Goal: Book appointment/travel/reservation

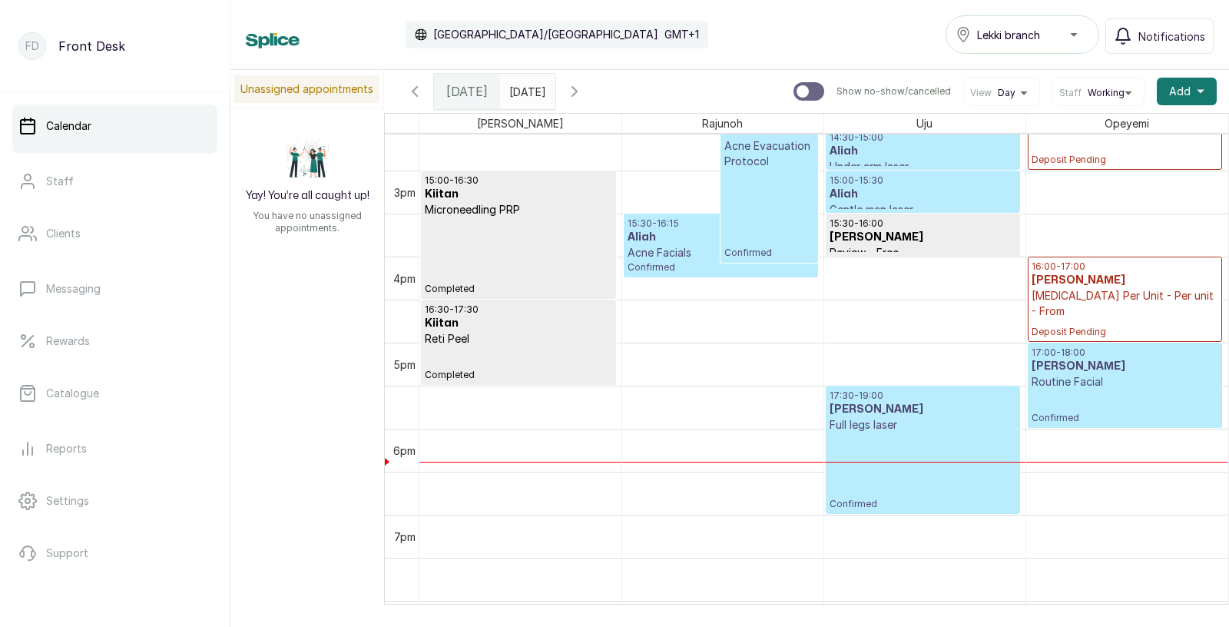
click at [577, 89] on icon "button" at bounding box center [574, 91] width 5 height 9
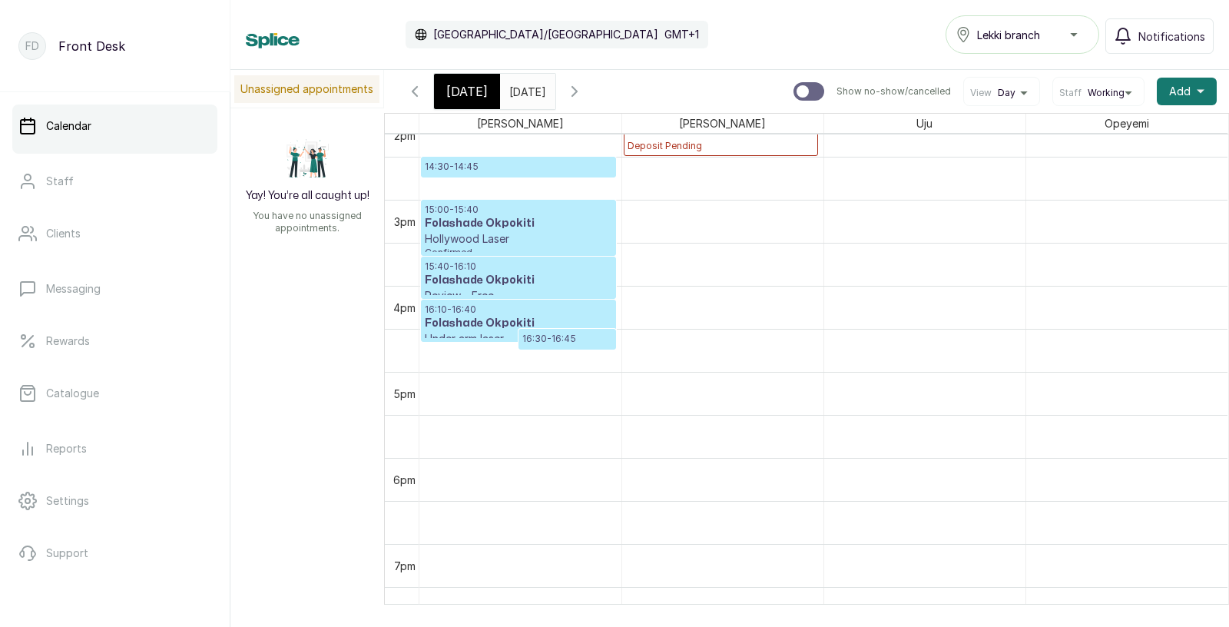
scroll to position [1210, 0]
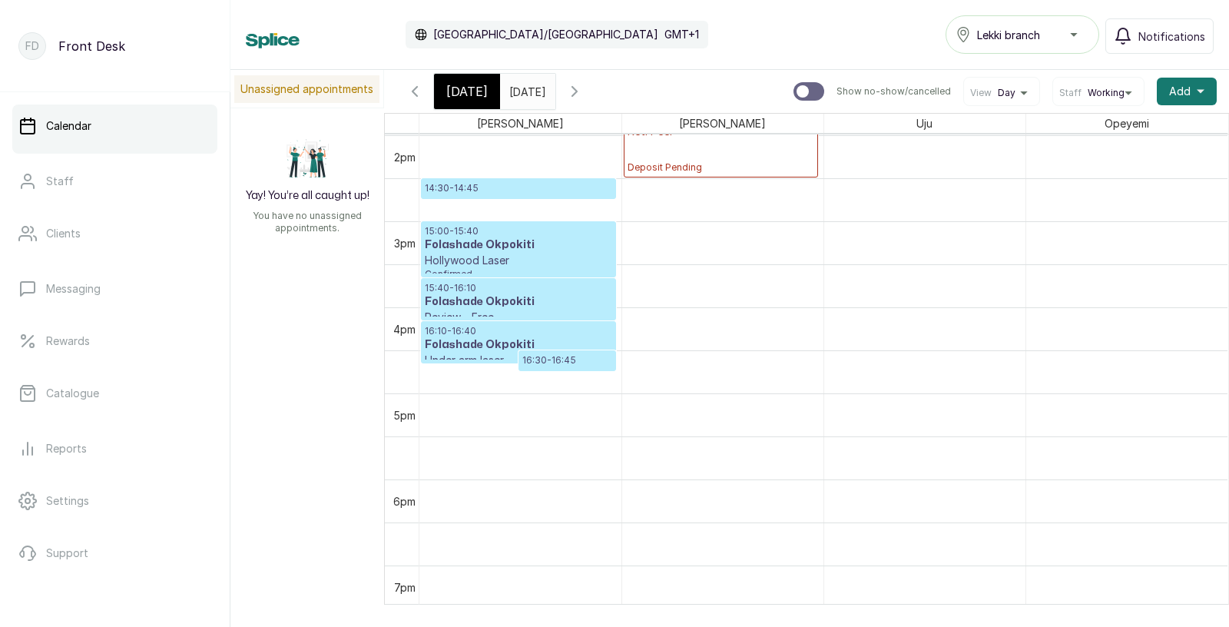
click at [504, 313] on p "Review - Free" at bounding box center [518, 316] width 187 height 15
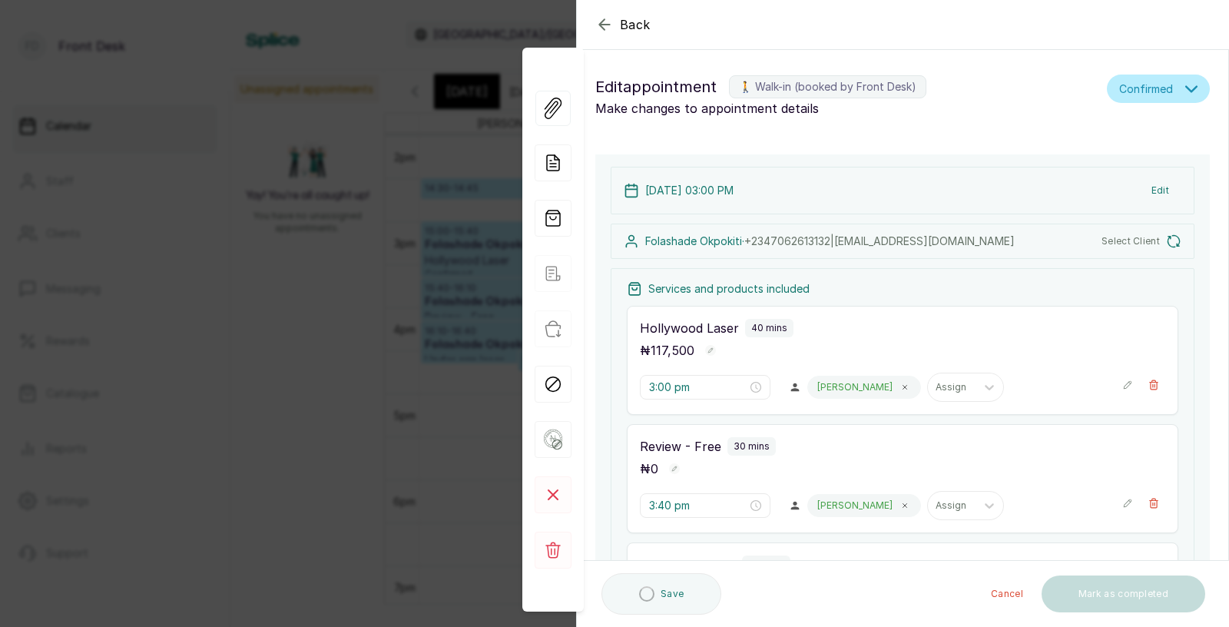
type input "3:00 pm"
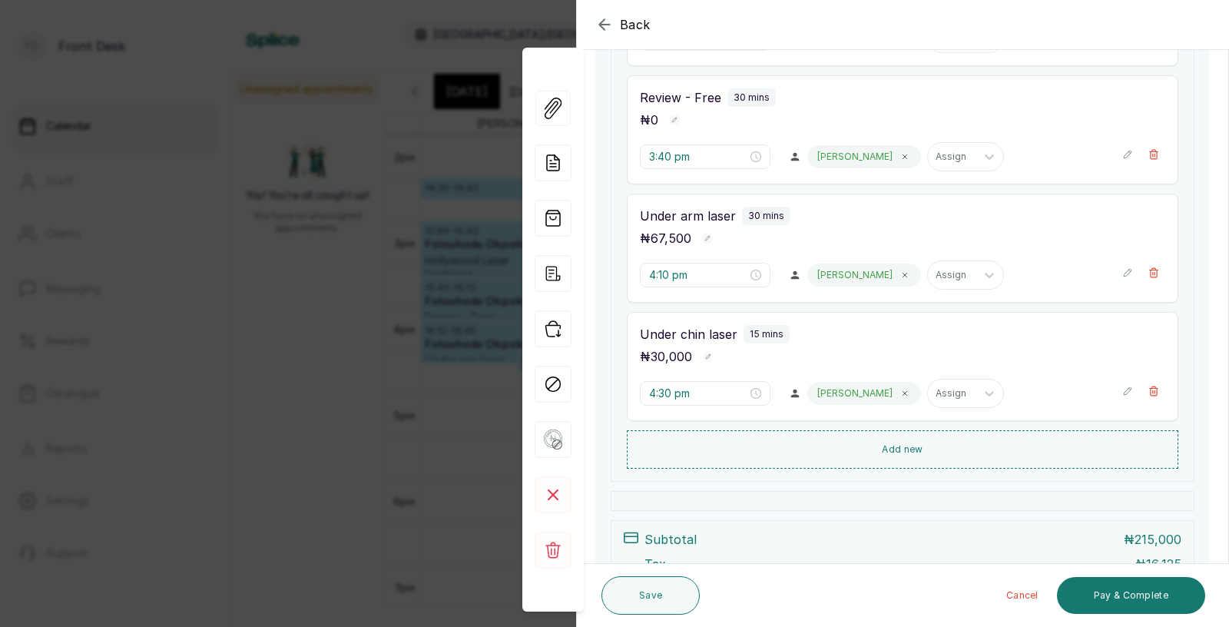
click at [376, 389] on div "Back Appointment Details Edit appointment 🚶 Walk-in (booked by Front Desk) Make…" at bounding box center [614, 313] width 1229 height 627
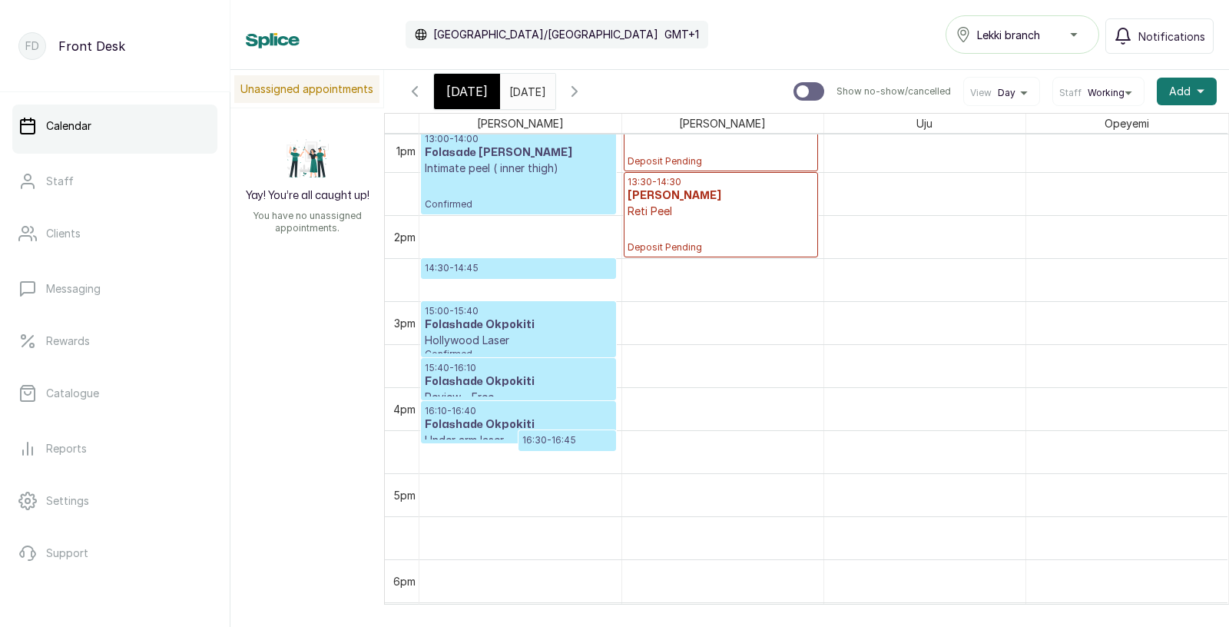
click at [502, 268] on p "14:30 - 14:45" at bounding box center [518, 268] width 187 height 12
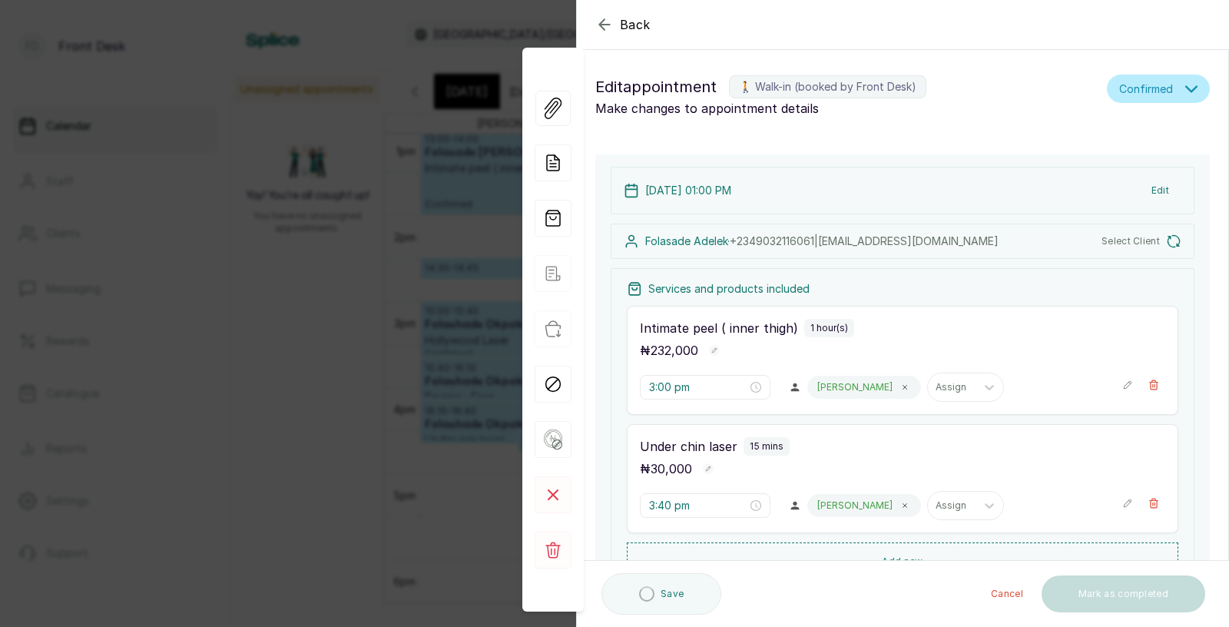
type input "1:00 pm"
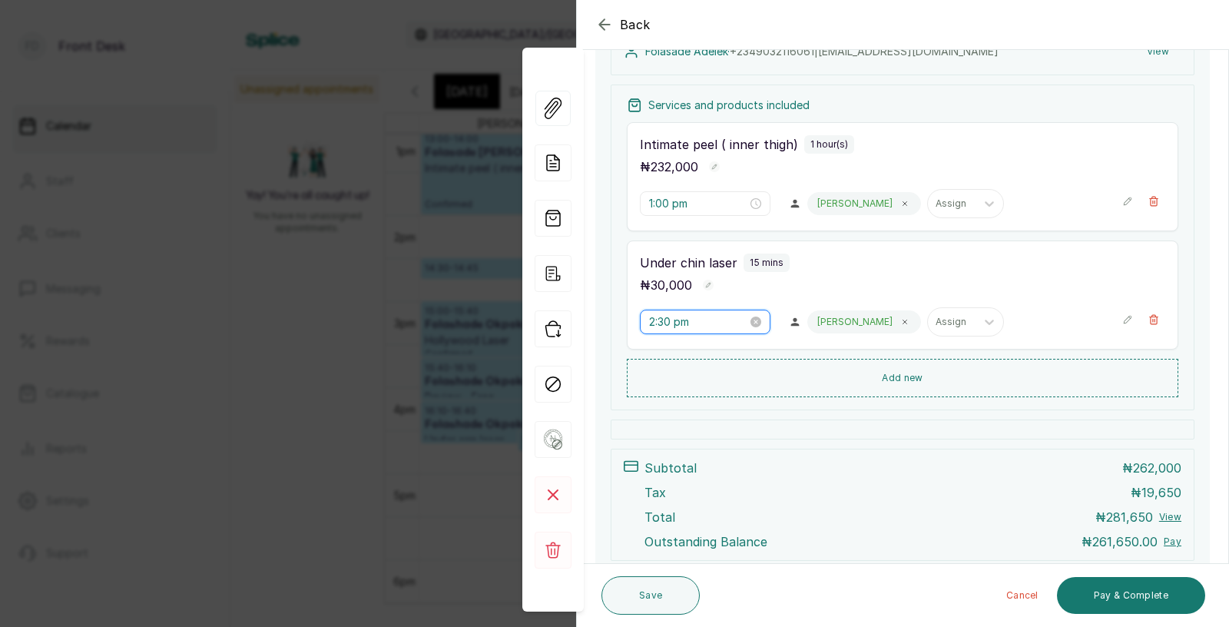
click at [674, 326] on input "2:30 pm" at bounding box center [698, 321] width 98 height 17
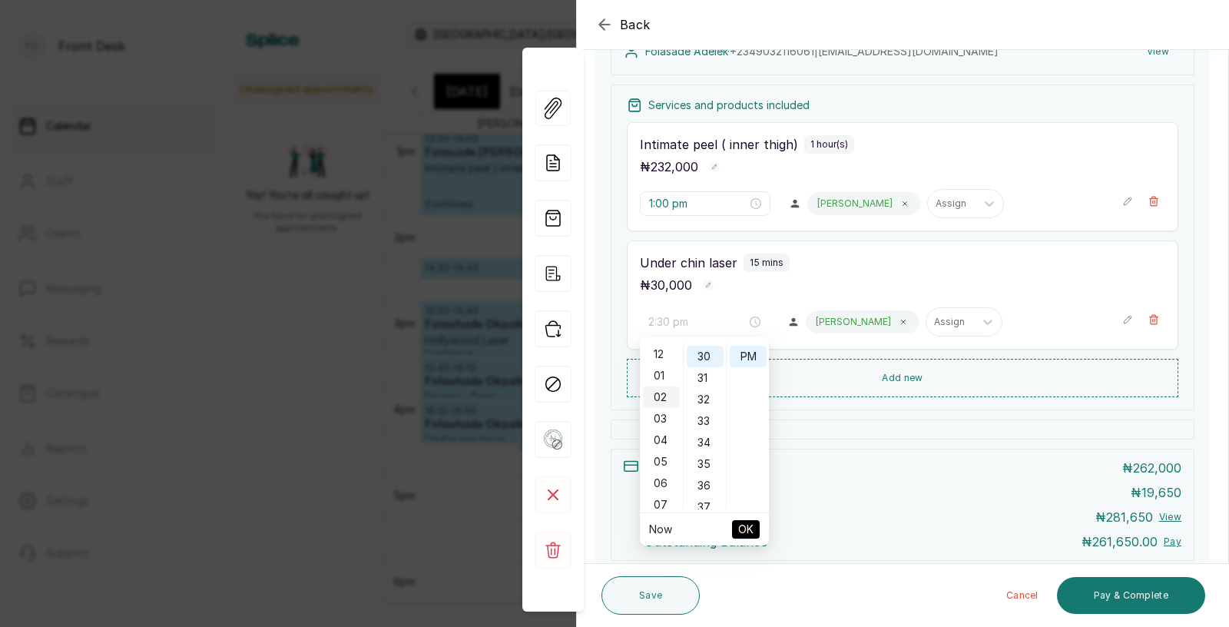
click at [657, 393] on div "02" at bounding box center [661, 396] width 37 height 21
click at [705, 349] on div "00" at bounding box center [704, 353] width 37 height 21
type input "2:00 pm"
click at [747, 529] on span "OK" at bounding box center [745, 528] width 15 height 29
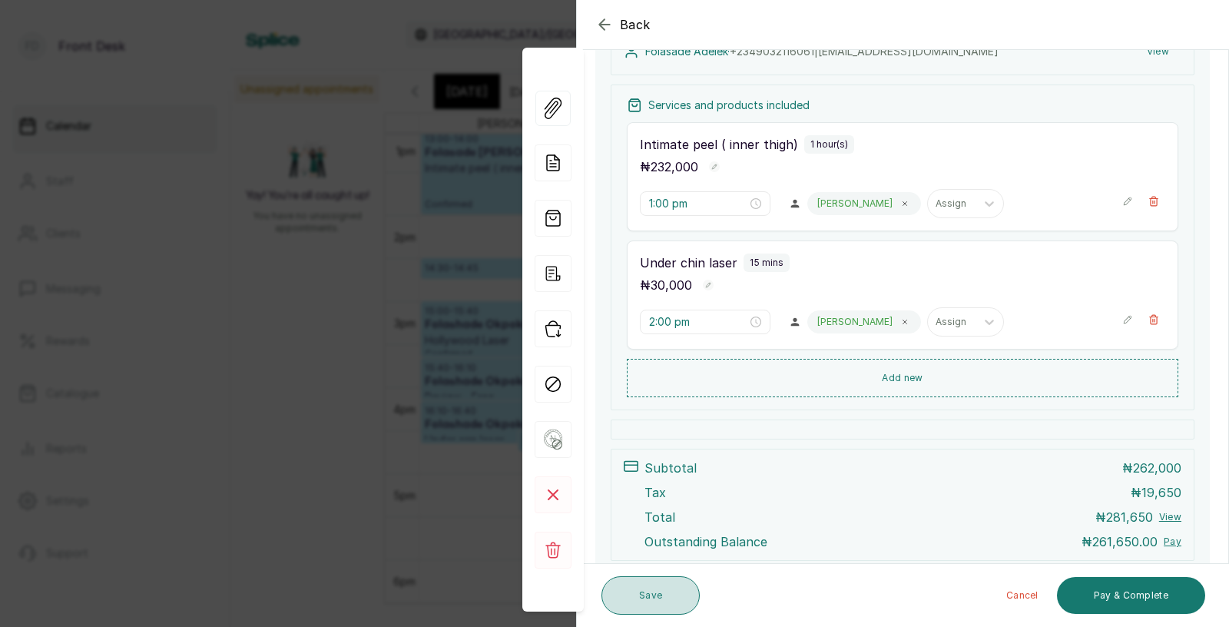
click at [643, 606] on button "Save" at bounding box center [650, 595] width 98 height 38
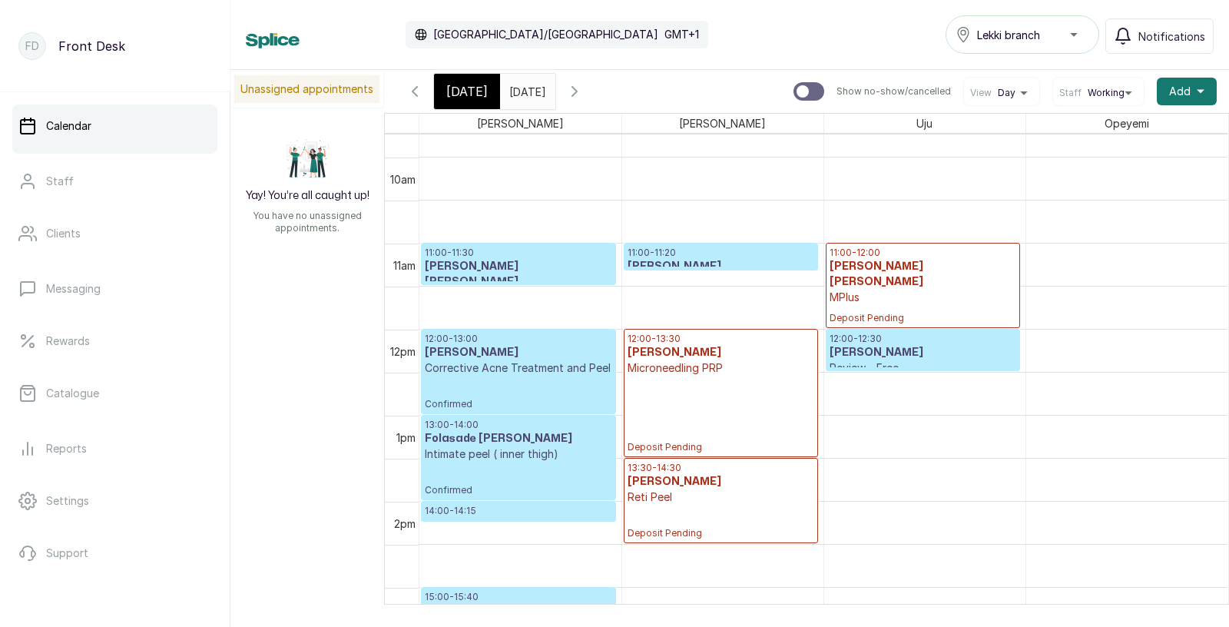
click at [670, 265] on h3 "[PERSON_NAME]" at bounding box center [720, 266] width 187 height 15
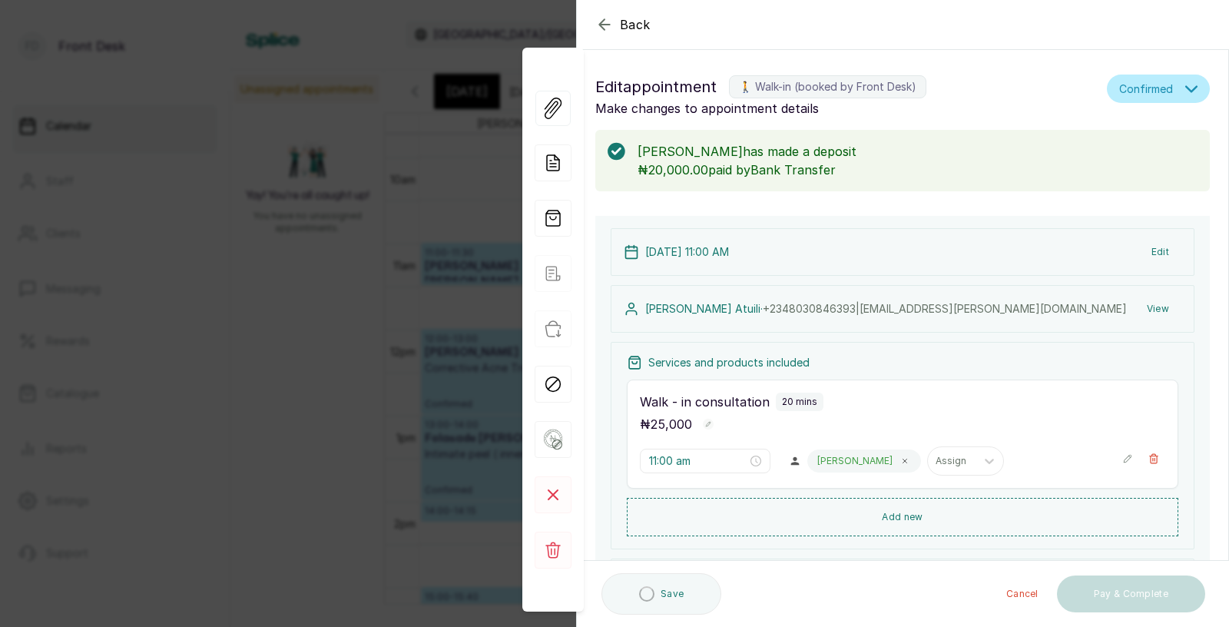
click at [443, 288] on div "Back Appointment Details Edit appointment 🚶 Walk-in (booked by Front Desk) Make…" at bounding box center [614, 313] width 1229 height 627
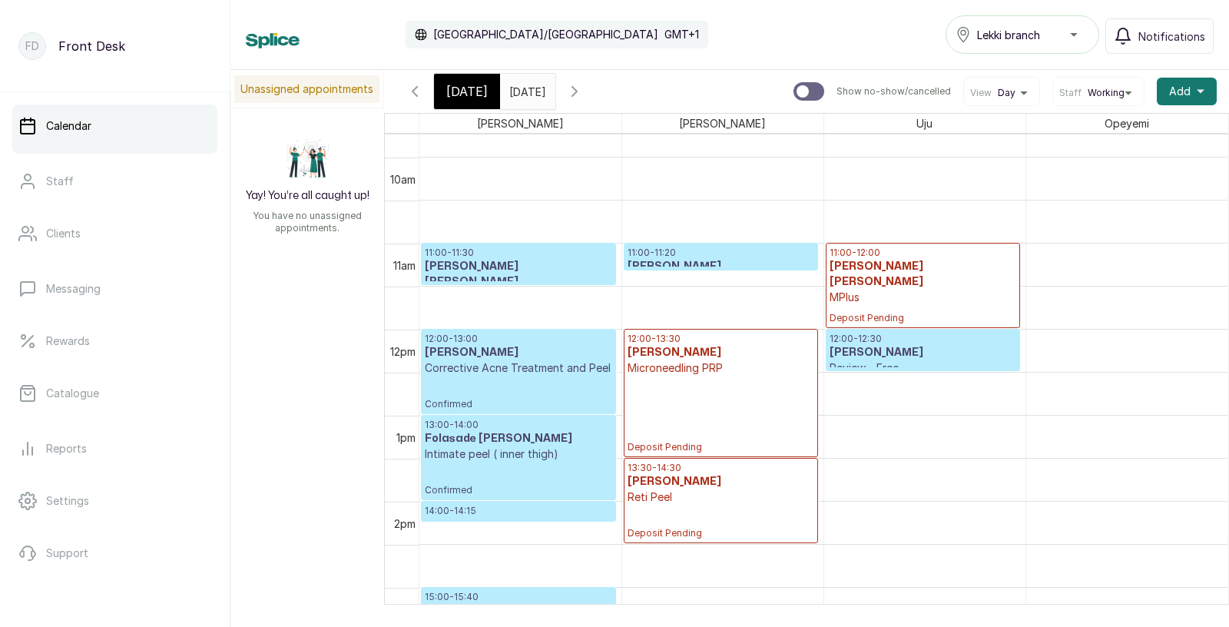
click at [500, 289] on p "Review - Free" at bounding box center [518, 296] width 187 height 15
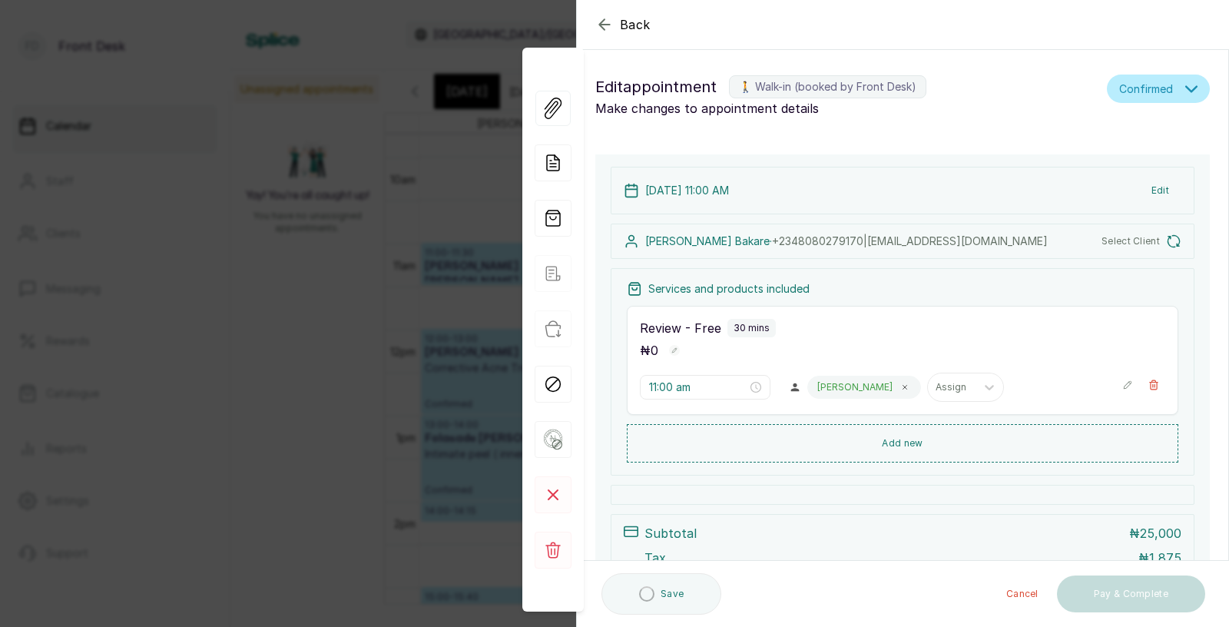
click at [467, 340] on div "Back Appointment Details Edit appointment 🚶 Walk-in (booked by Front Desk) Make…" at bounding box center [614, 313] width 1229 height 627
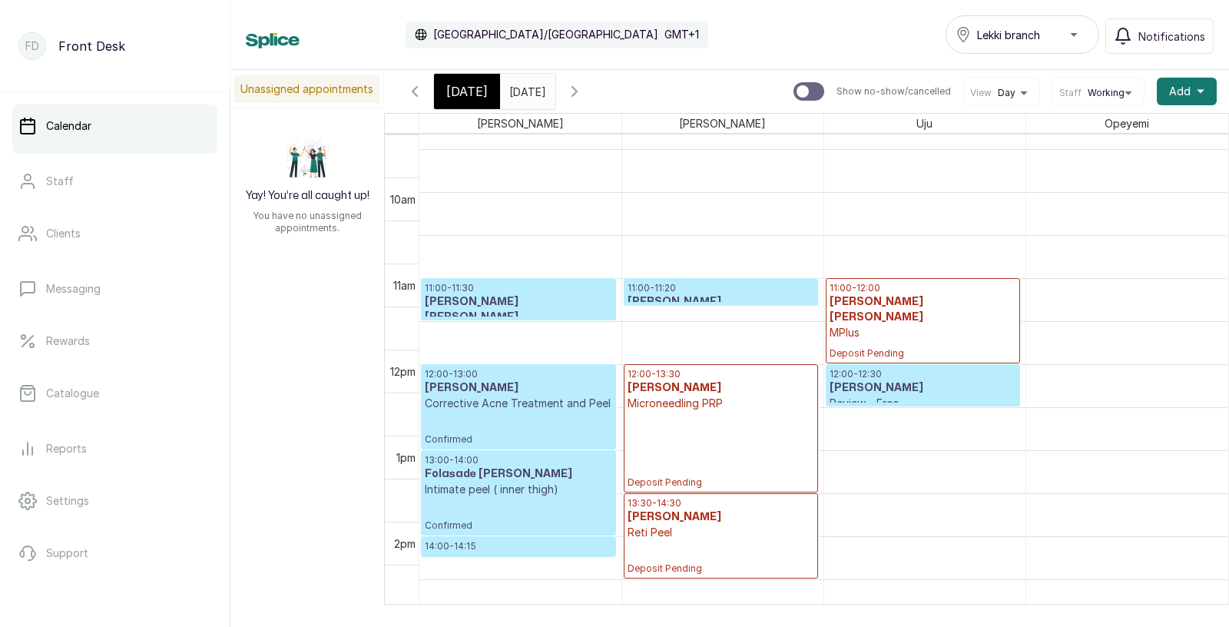
scroll to position [802, 0]
click at [462, 90] on span "[DATE]" at bounding box center [466, 91] width 41 height 18
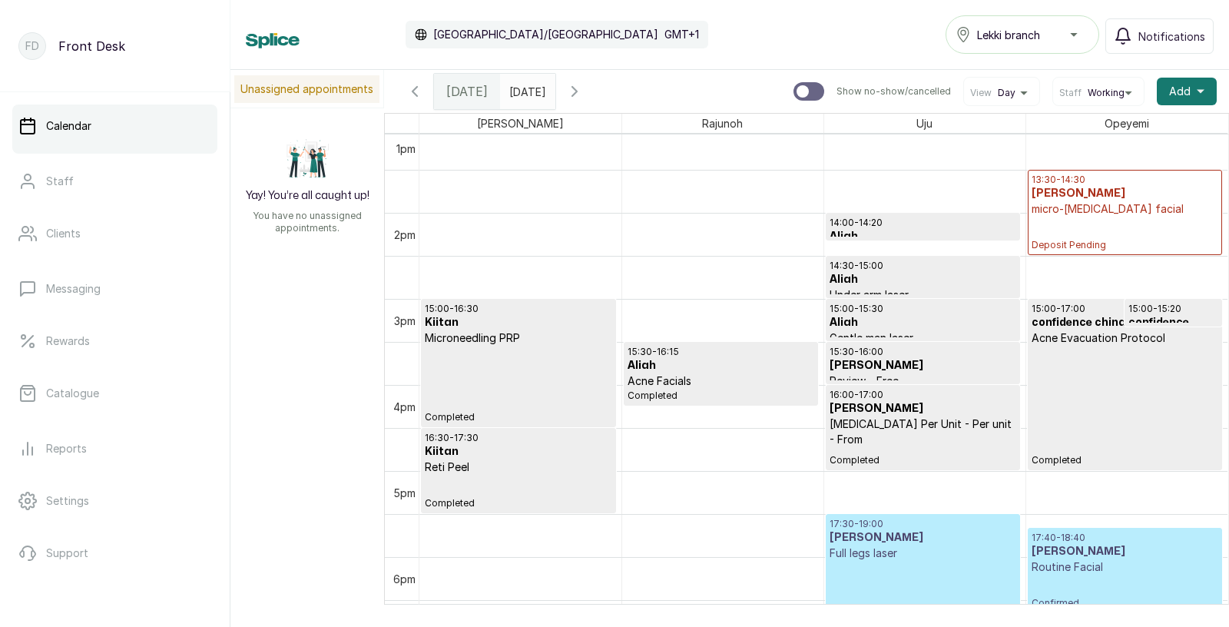
scroll to position [1142, 0]
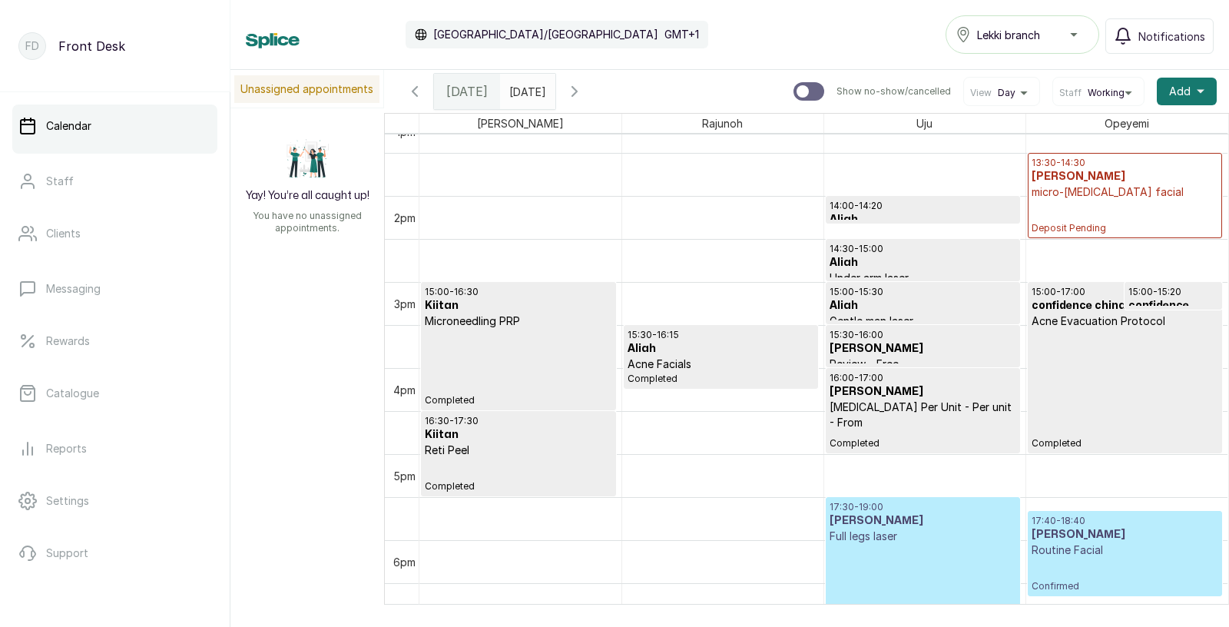
click at [932, 404] on p "[MEDICAL_DATA] Per Unit - Per unit - From" at bounding box center [922, 414] width 187 height 31
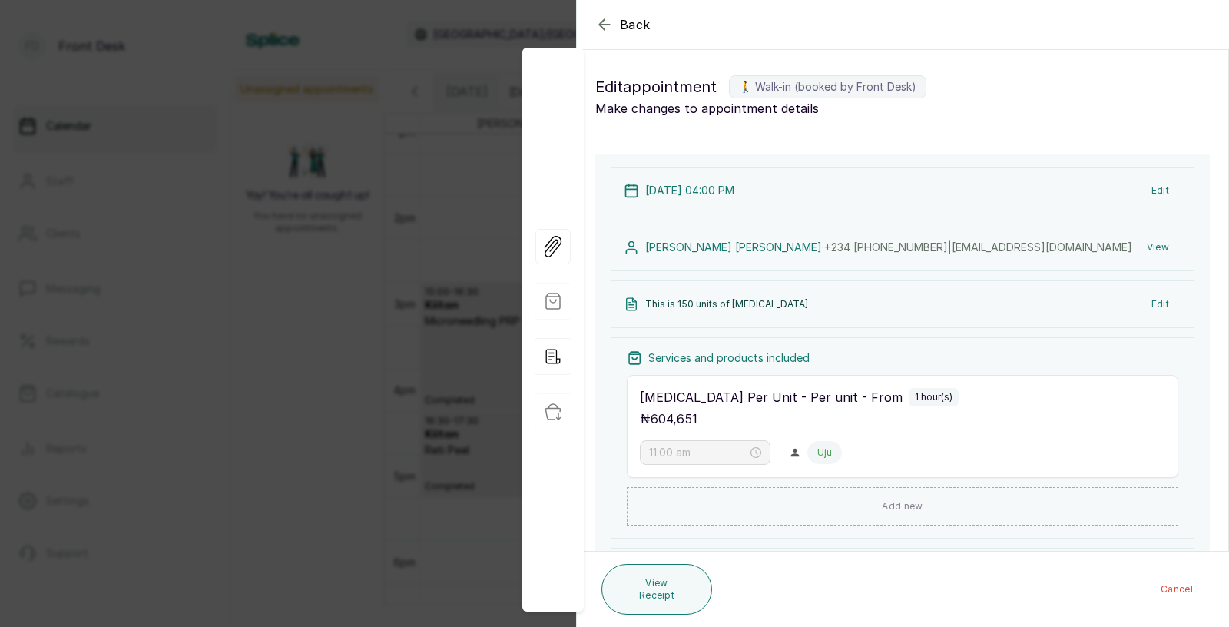
type input "4:00 pm"
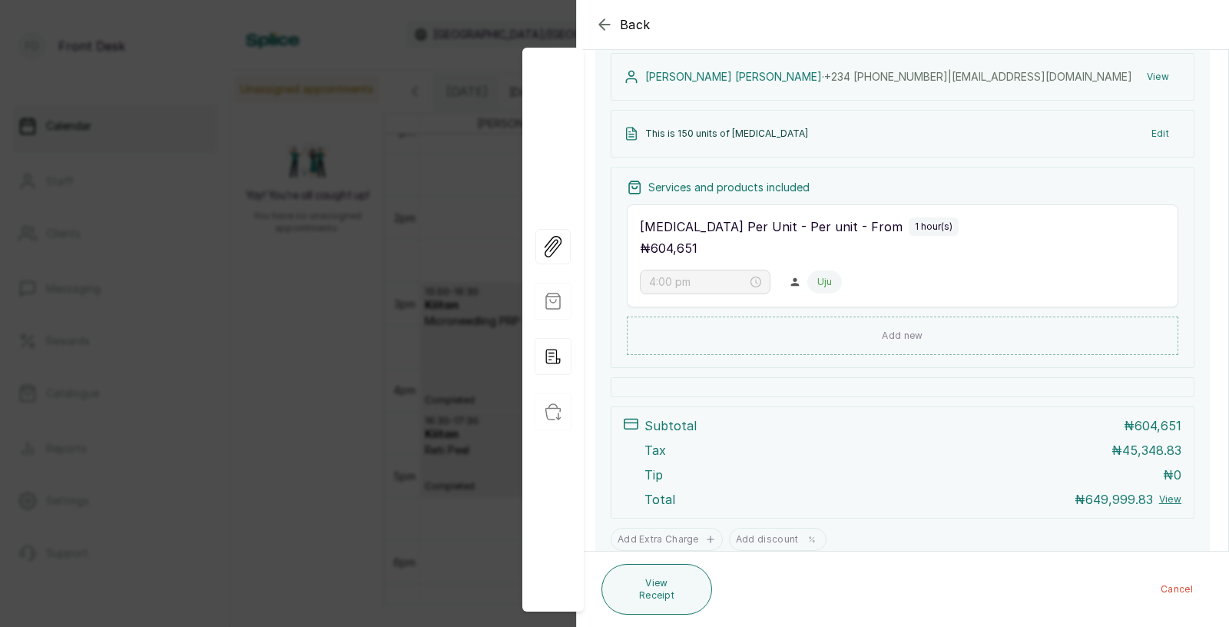
scroll to position [250, 0]
click at [399, 359] on div "Back Appointment Details Edit appointment 🚶 Walk-in (booked by Front Desk) Make…" at bounding box center [614, 313] width 1229 height 627
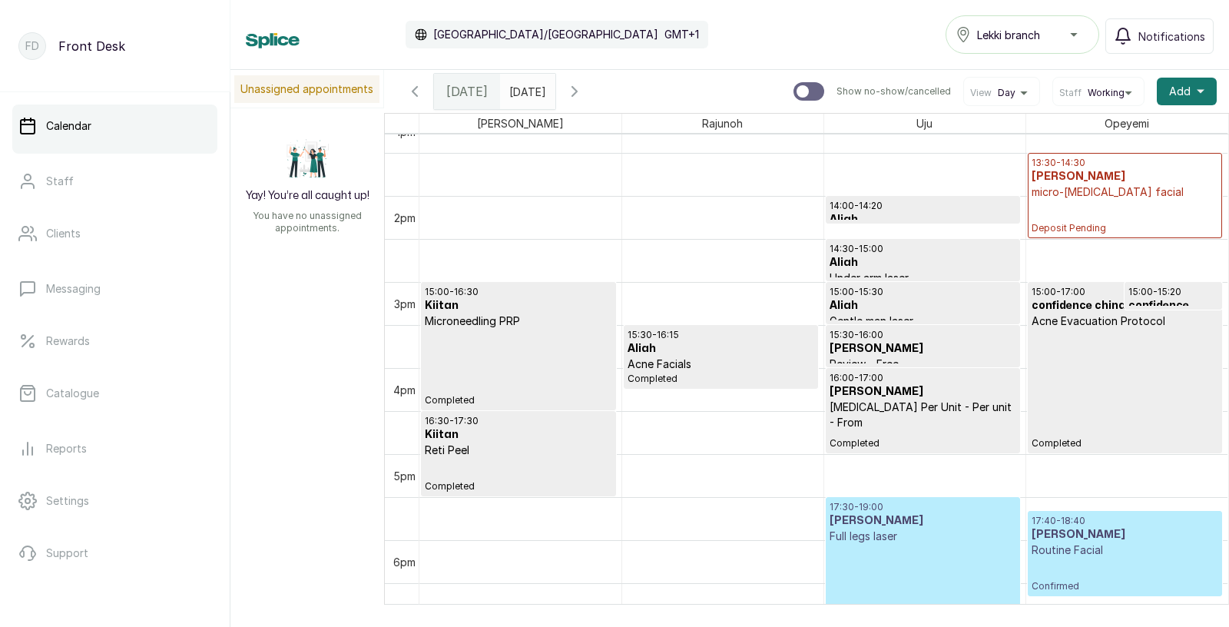
click at [917, 373] on p "16:00 - 17:00" at bounding box center [922, 378] width 187 height 12
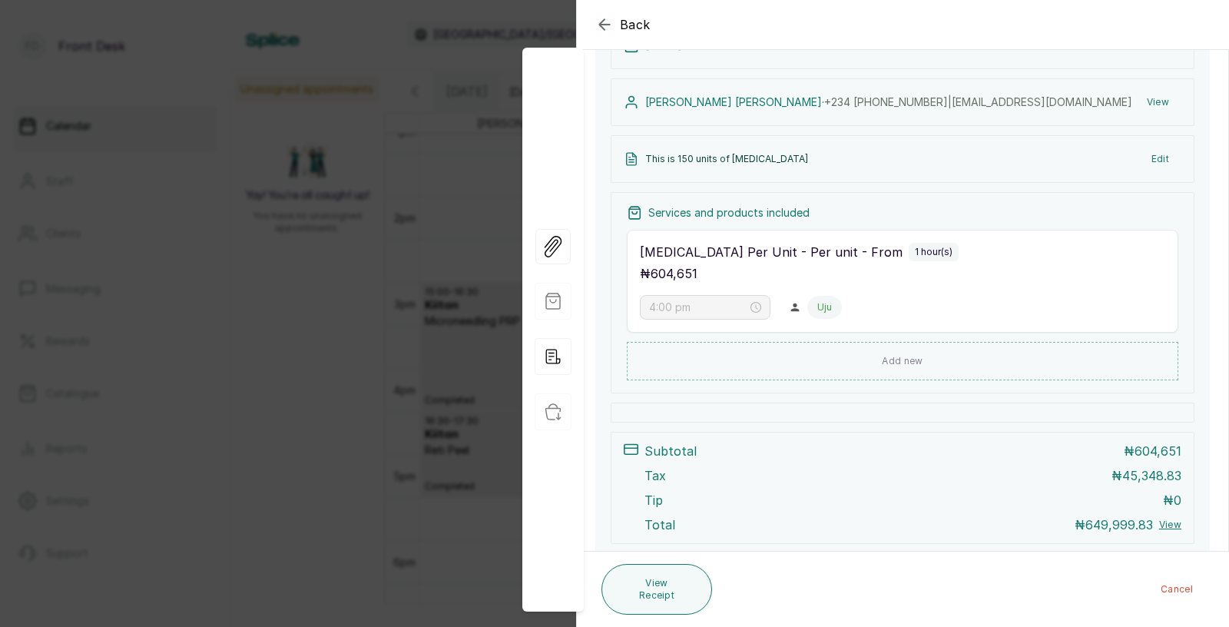
scroll to position [304, 0]
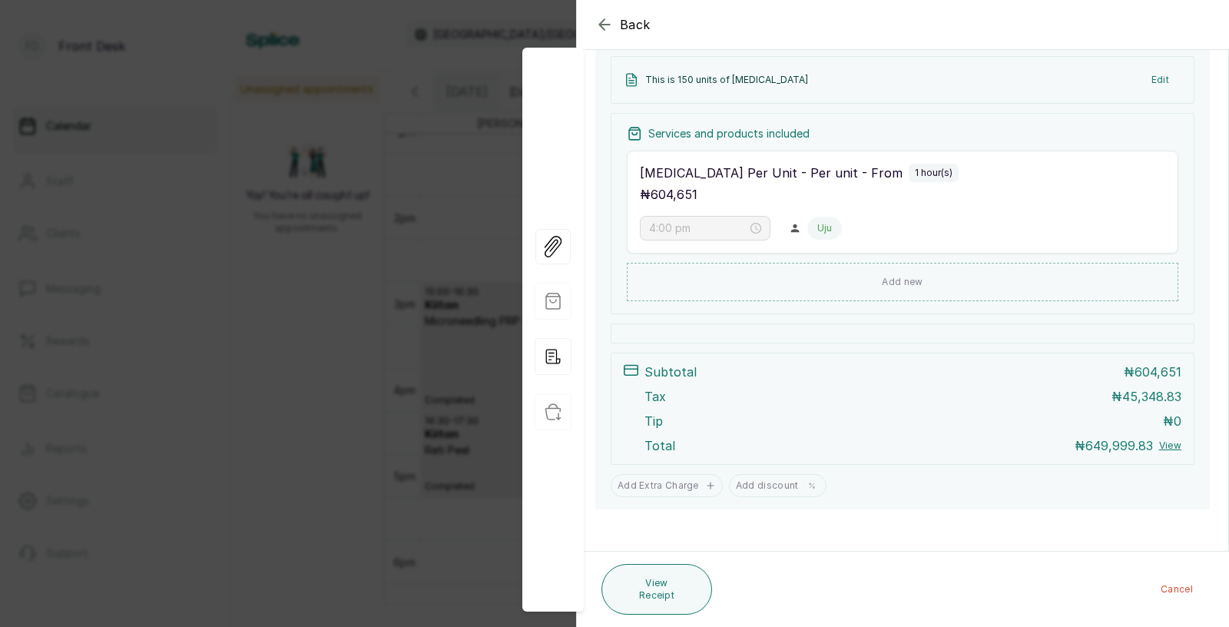
click at [1172, 586] on button "Cancel" at bounding box center [1176, 589] width 57 height 28
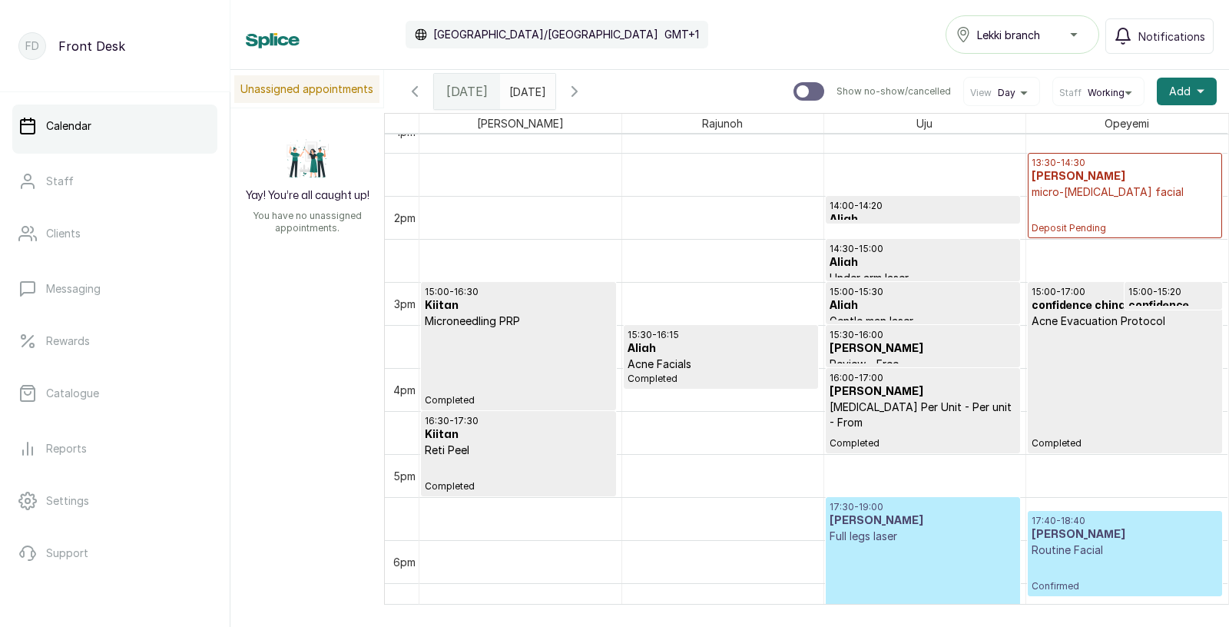
click at [865, 399] on p "[MEDICAL_DATA] Per Unit - Per unit - From" at bounding box center [922, 414] width 187 height 31
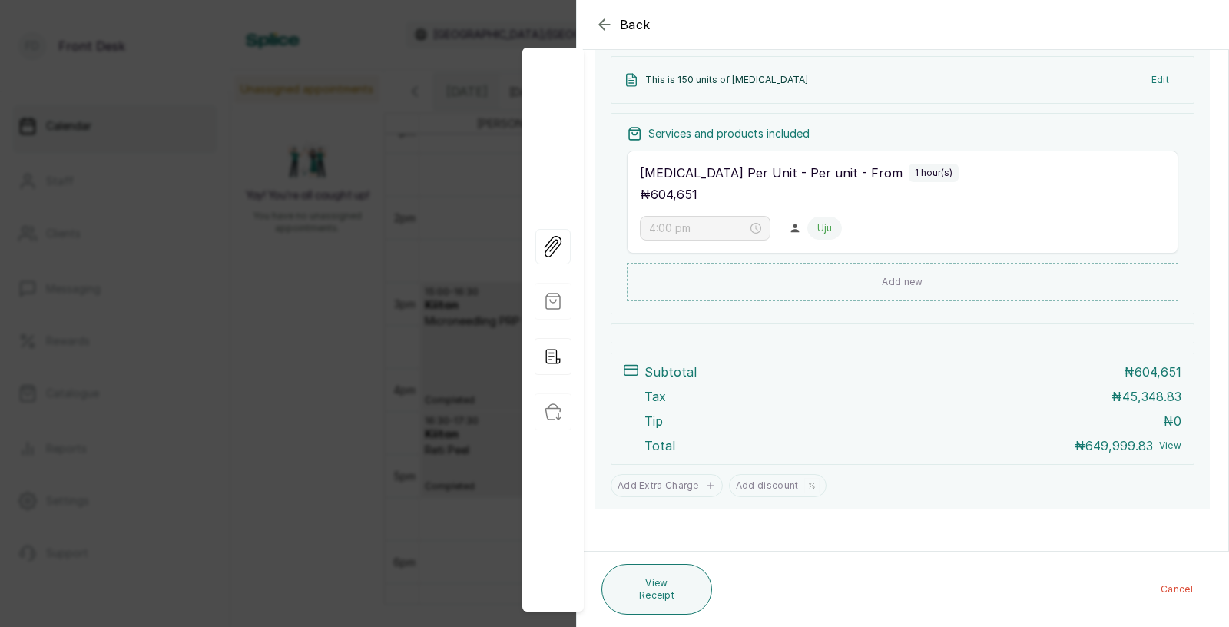
click at [417, 319] on div "Back Appointment Details Edit appointment 🚶 Walk-in (booked by Front Desk) Make…" at bounding box center [614, 313] width 1229 height 627
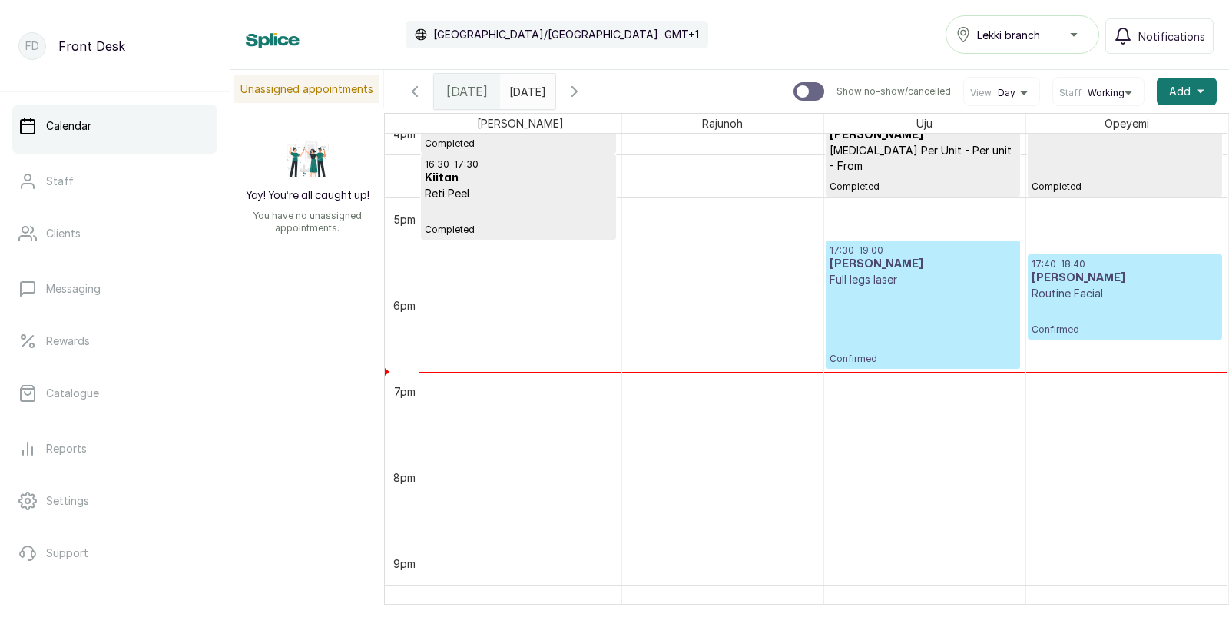
scroll to position [1411, 0]
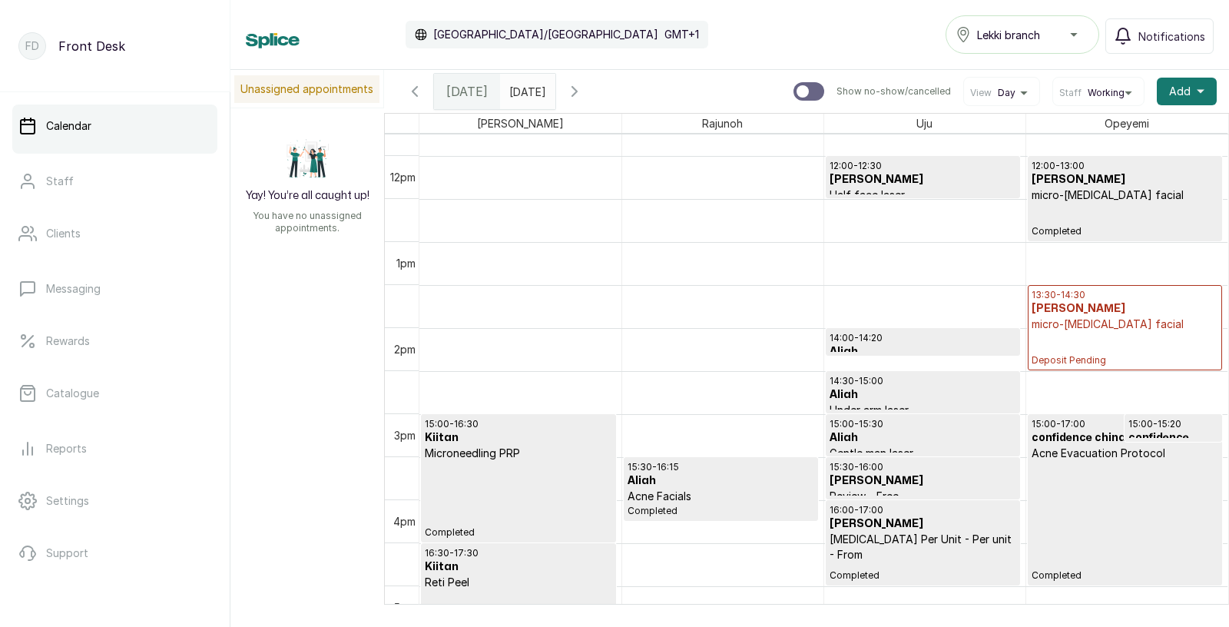
scroll to position [1010, 0]
click at [577, 95] on icon "button" at bounding box center [574, 91] width 5 height 9
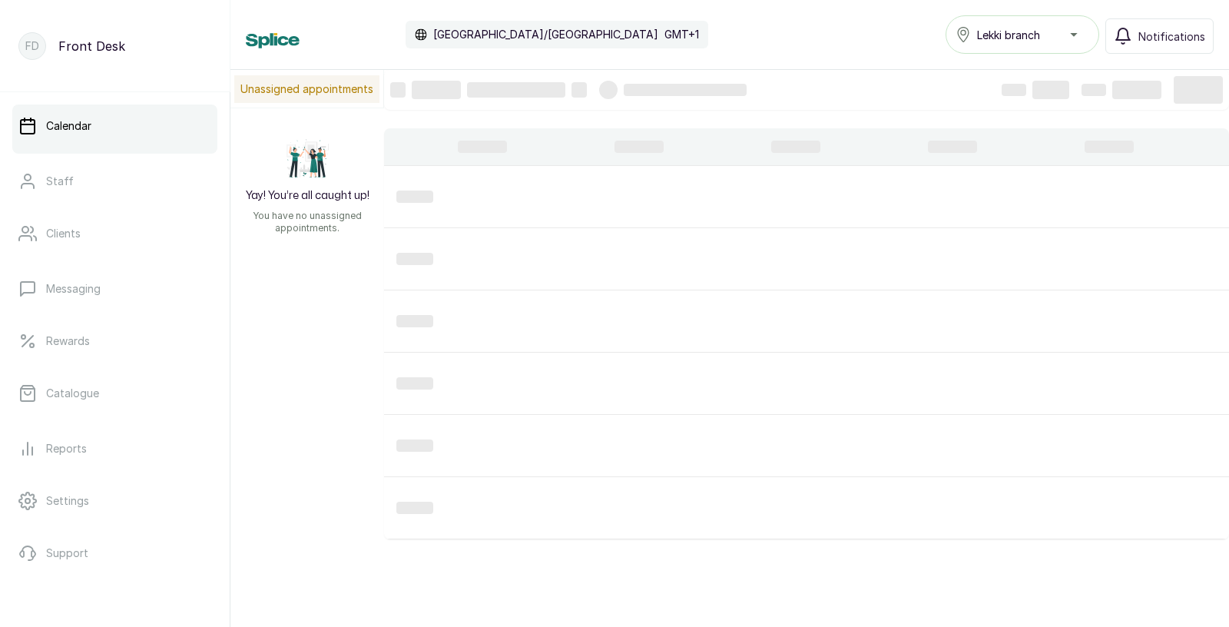
scroll to position [516, 0]
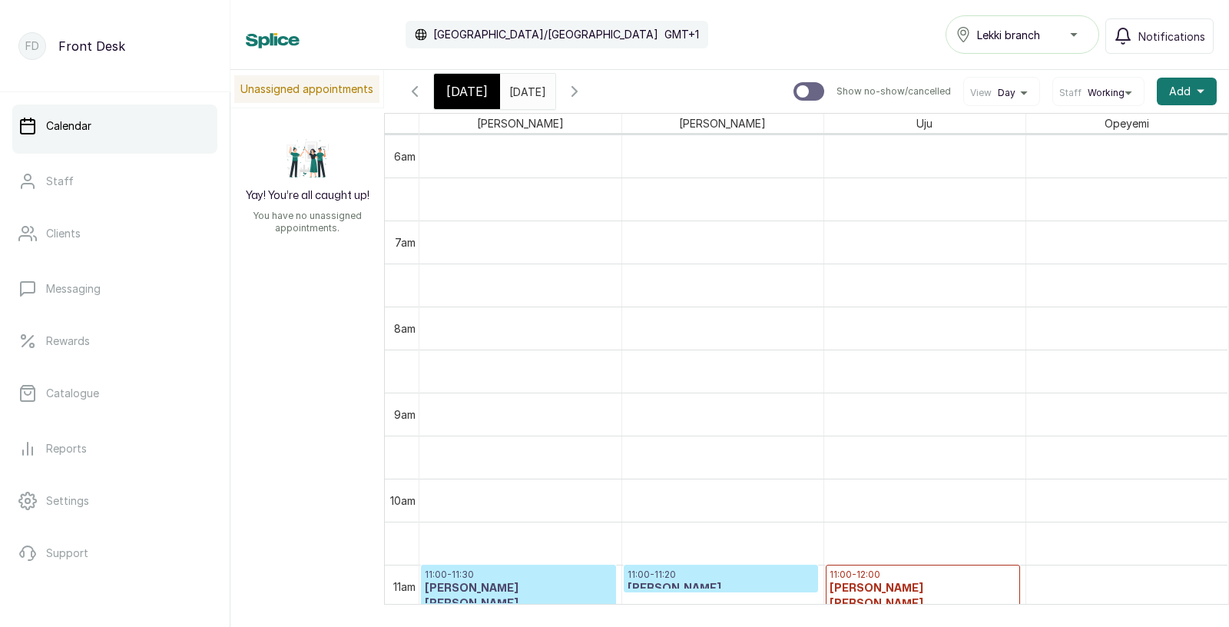
click at [415, 88] on icon "button" at bounding box center [414, 91] width 5 height 9
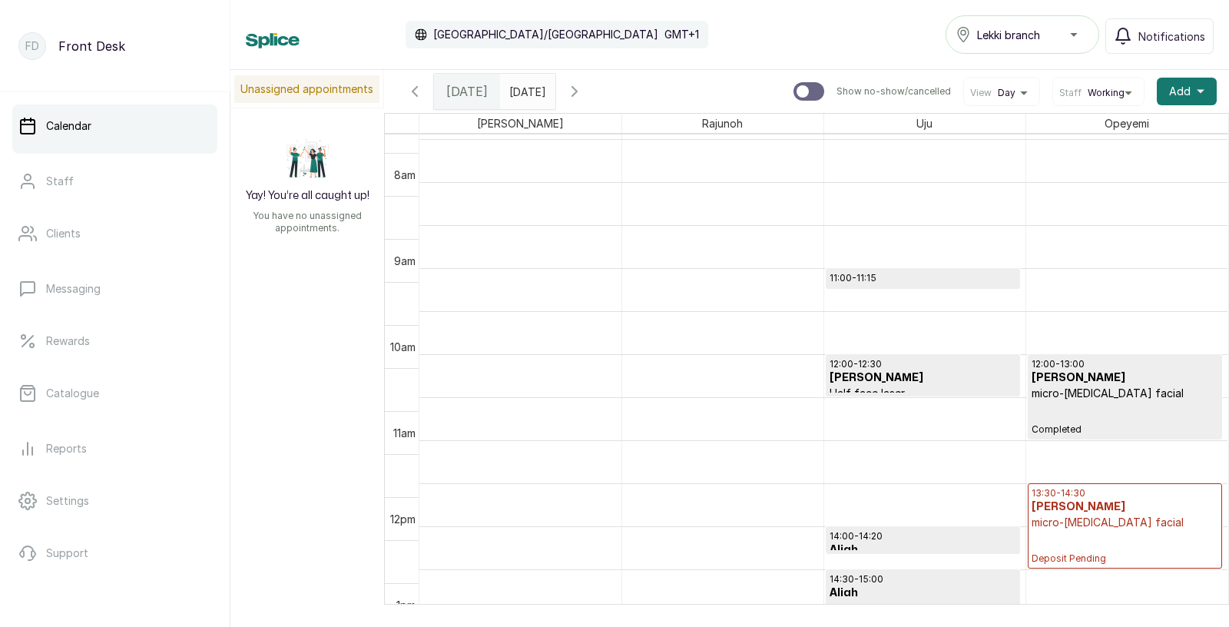
scroll to position [812, 0]
